Goal: Task Accomplishment & Management: Use online tool/utility

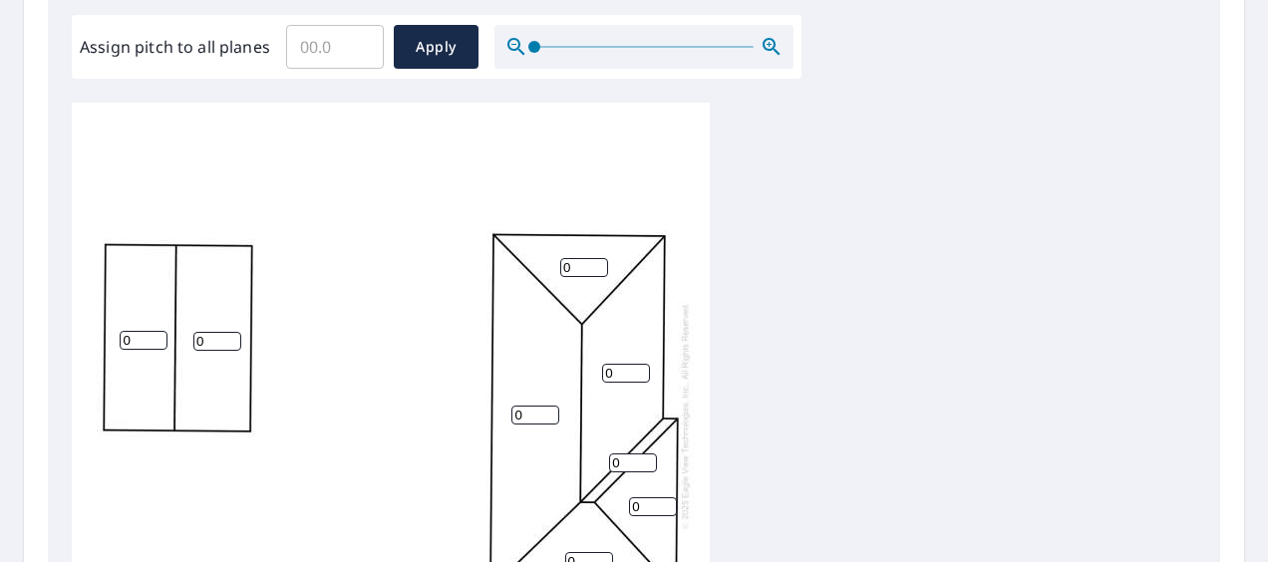
scroll to position [499, 0]
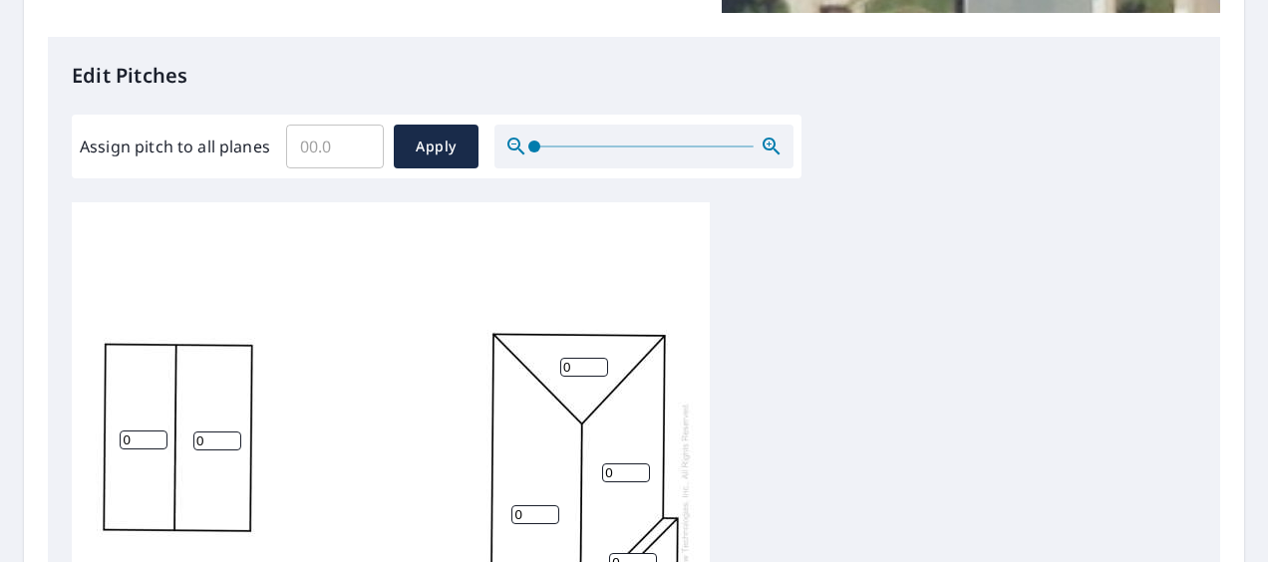
click at [298, 137] on input "Assign pitch to all planes" at bounding box center [335, 147] width 98 height 56
type input "7"
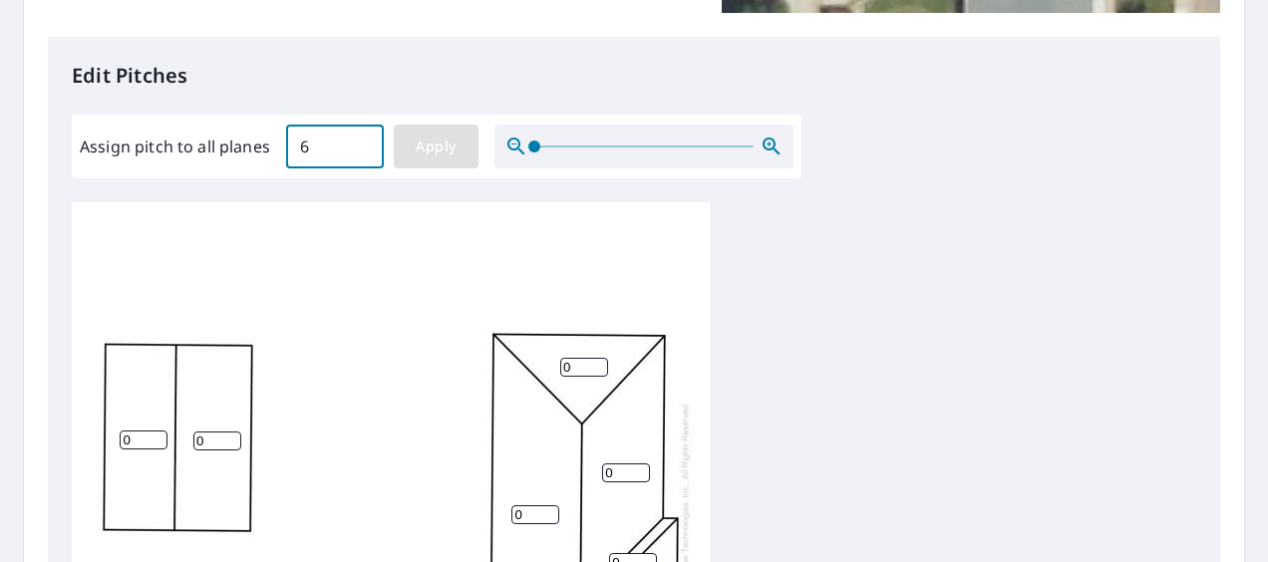
type input "6"
click at [434, 146] on span "Apply" at bounding box center [436, 147] width 53 height 25
type input "6"
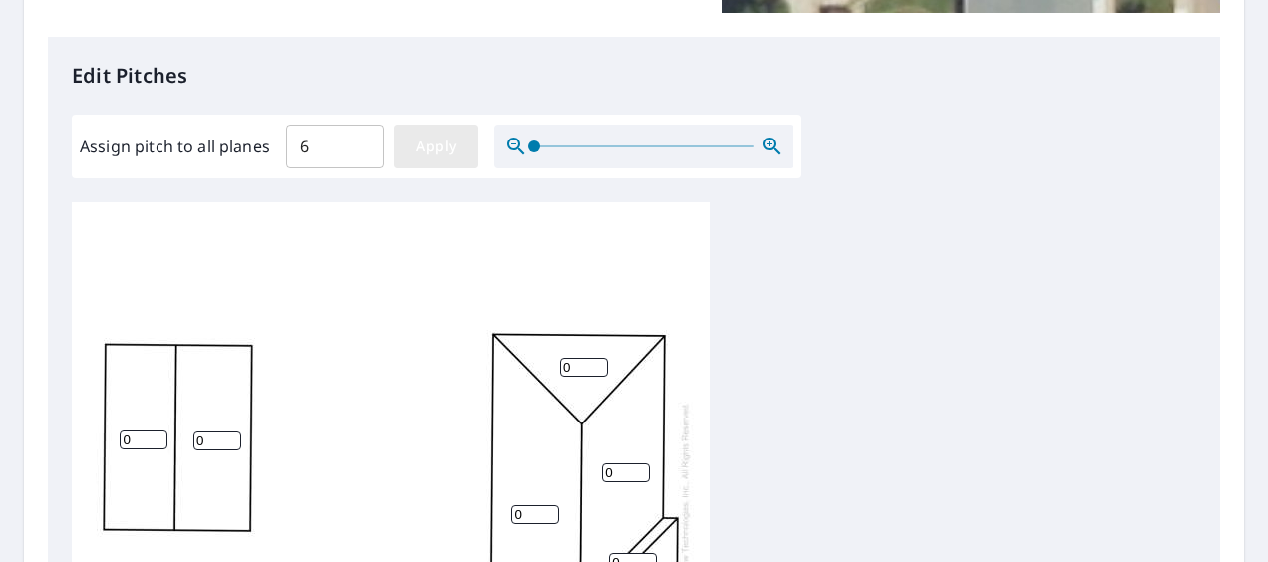
type input "6"
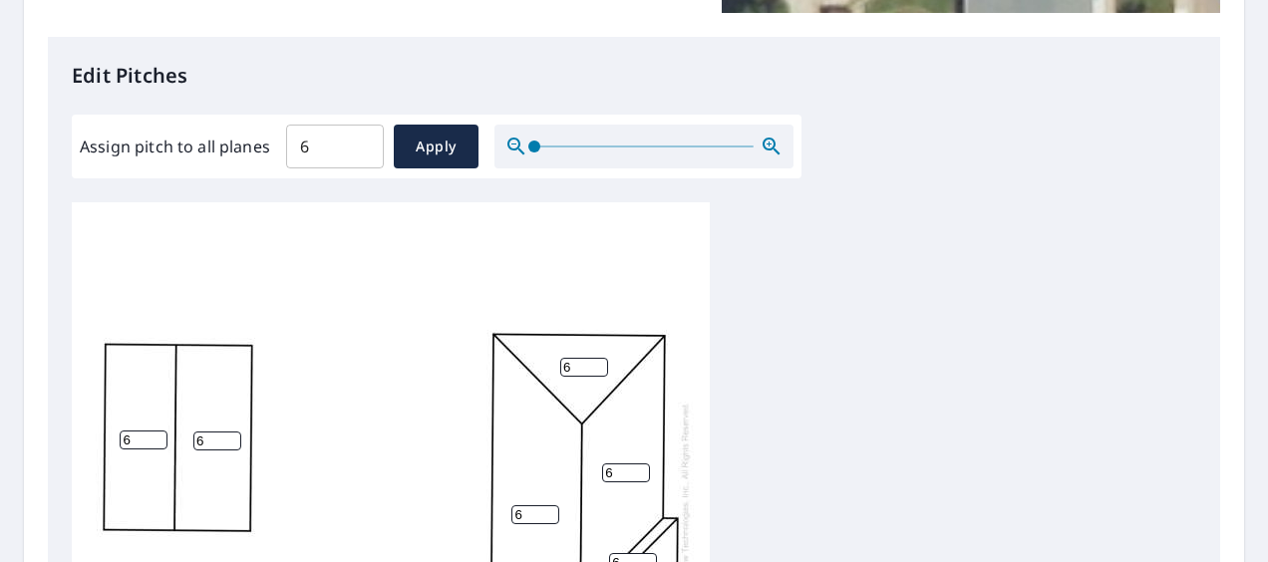
click at [148, 441] on input "6" at bounding box center [144, 440] width 48 height 19
type input "0"
click at [214, 433] on input "6" at bounding box center [217, 441] width 48 height 19
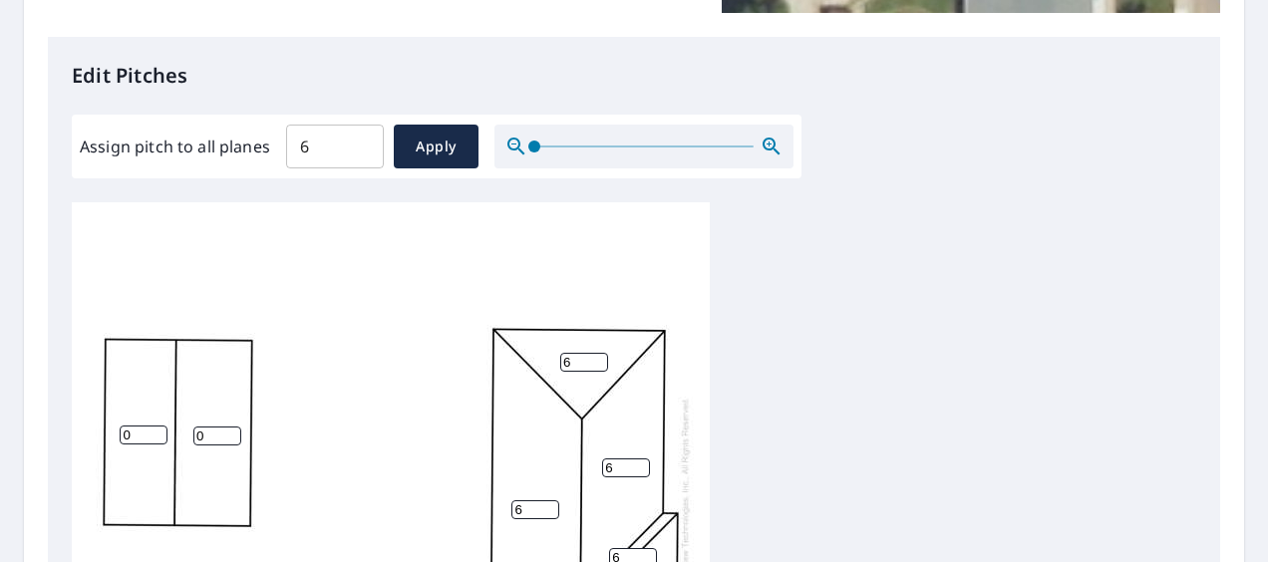
type input "0"
click at [347, 411] on div "6 6 0 0 6 6 6 6" at bounding box center [391, 510] width 638 height 626
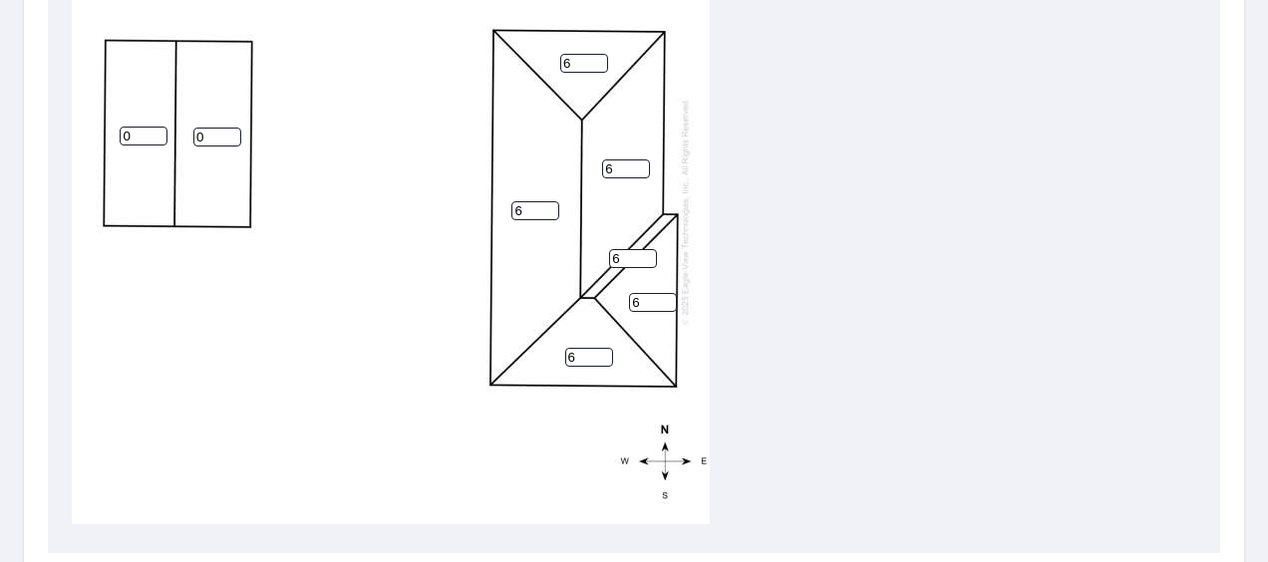
scroll to position [1015, 0]
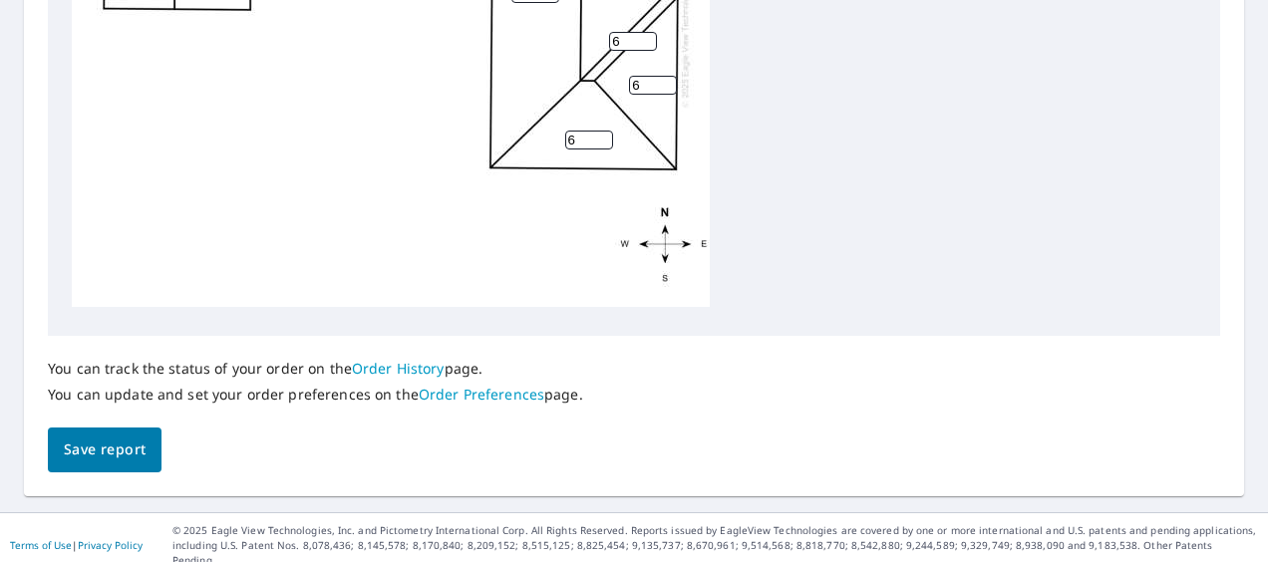
click at [128, 441] on span "Save report" at bounding box center [105, 450] width 82 height 25
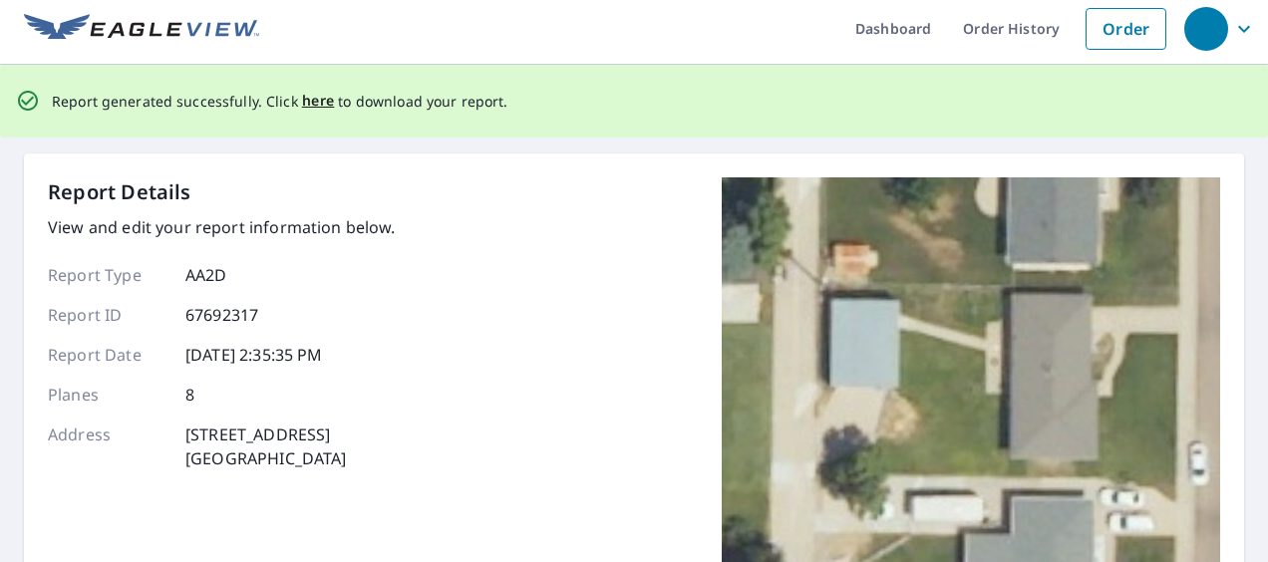
scroll to position [0, 0]
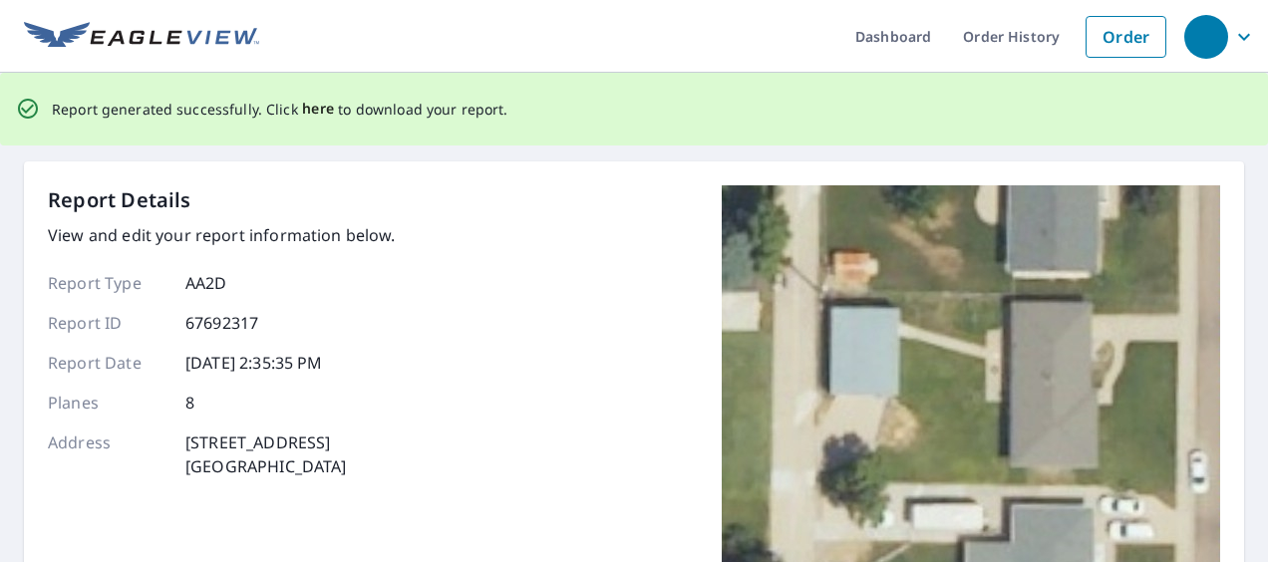
click at [303, 108] on span "here" at bounding box center [318, 109] width 33 height 25
